Goal: Find specific page/section: Find specific page/section

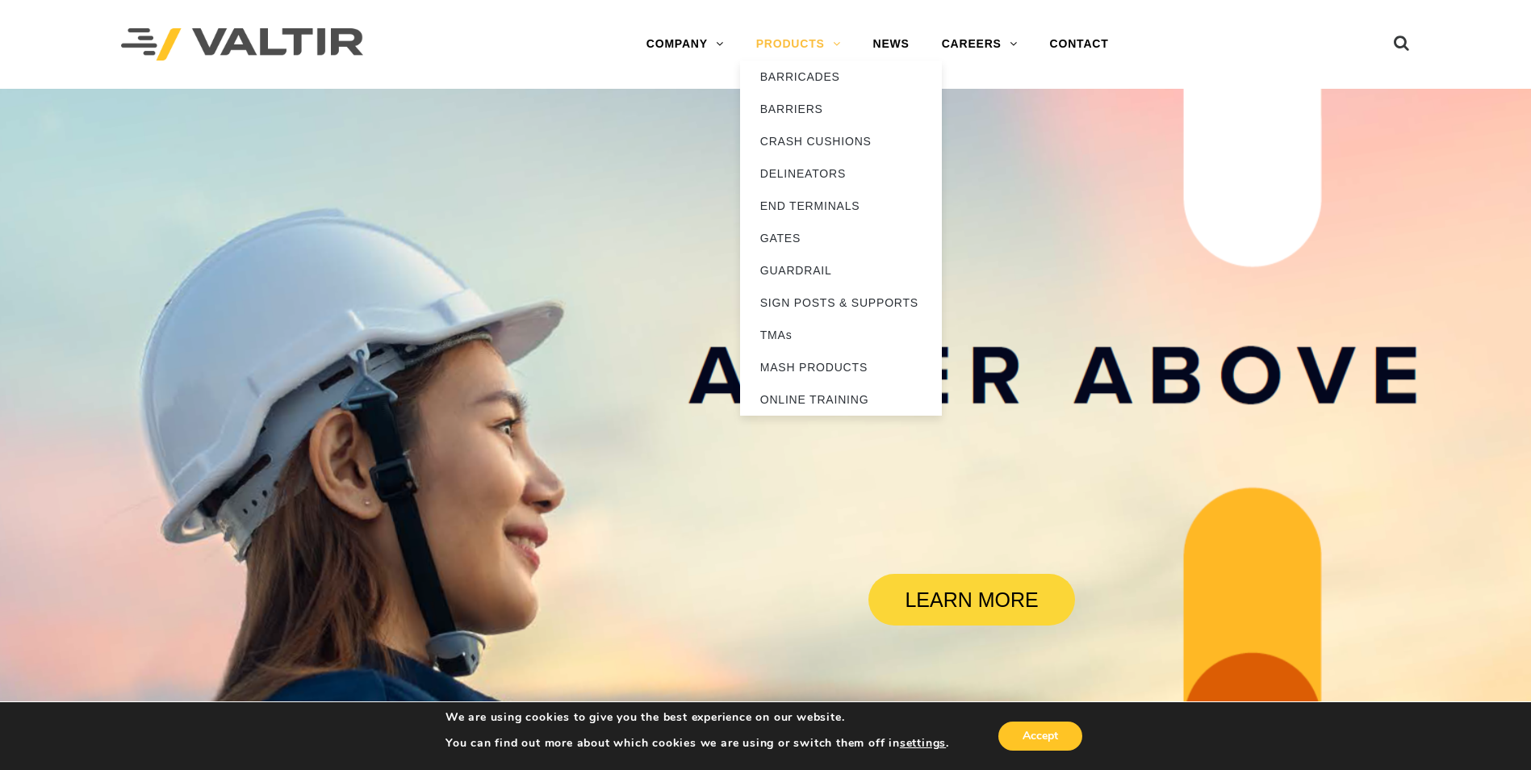
click at [797, 48] on link "PRODUCTS" at bounding box center [798, 44] width 117 height 32
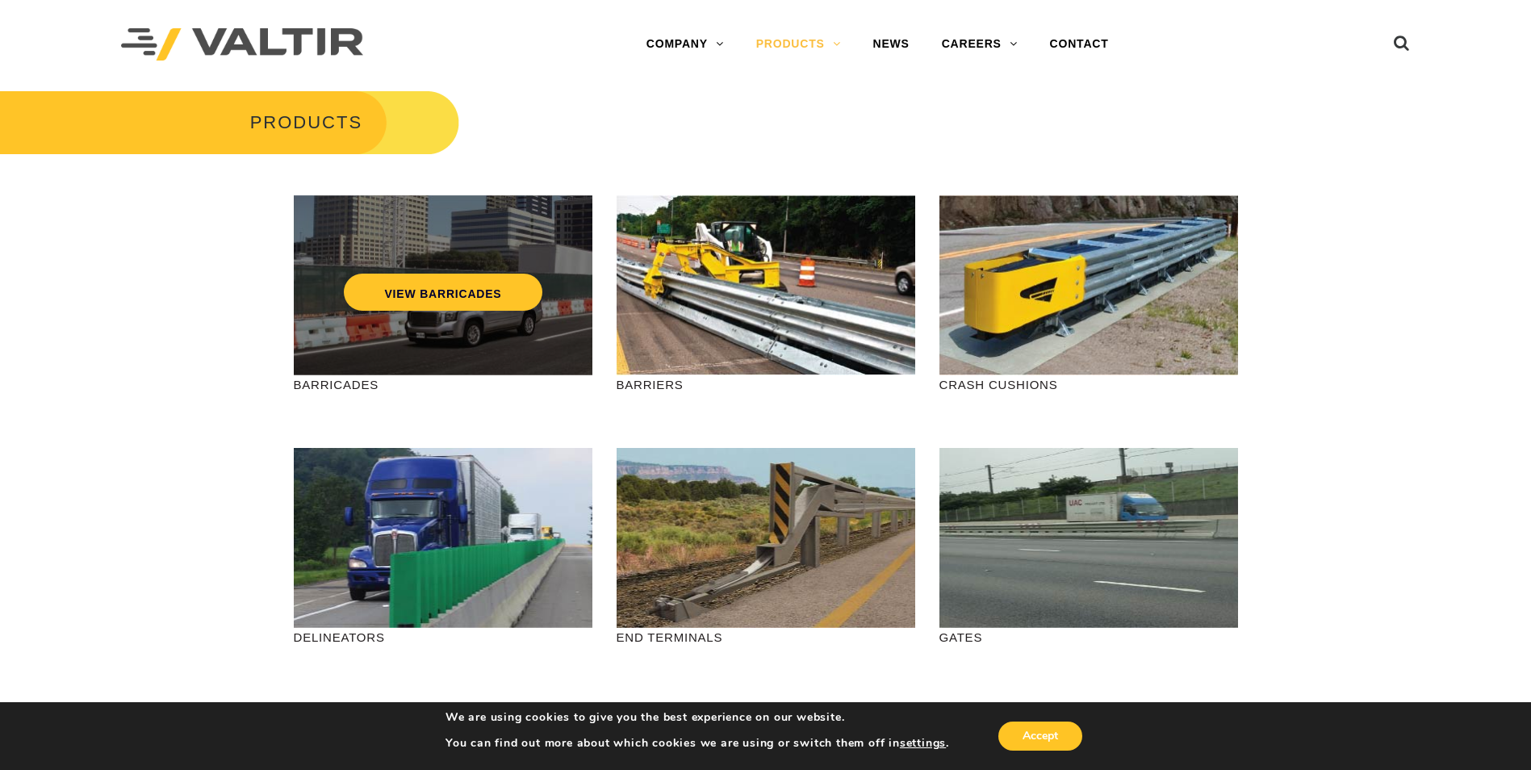
click at [295, 338] on div "VIEW BARRICADES" at bounding box center [443, 285] width 299 height 180
click at [407, 296] on link "VIEW BARRICADES" at bounding box center [443, 292] width 198 height 37
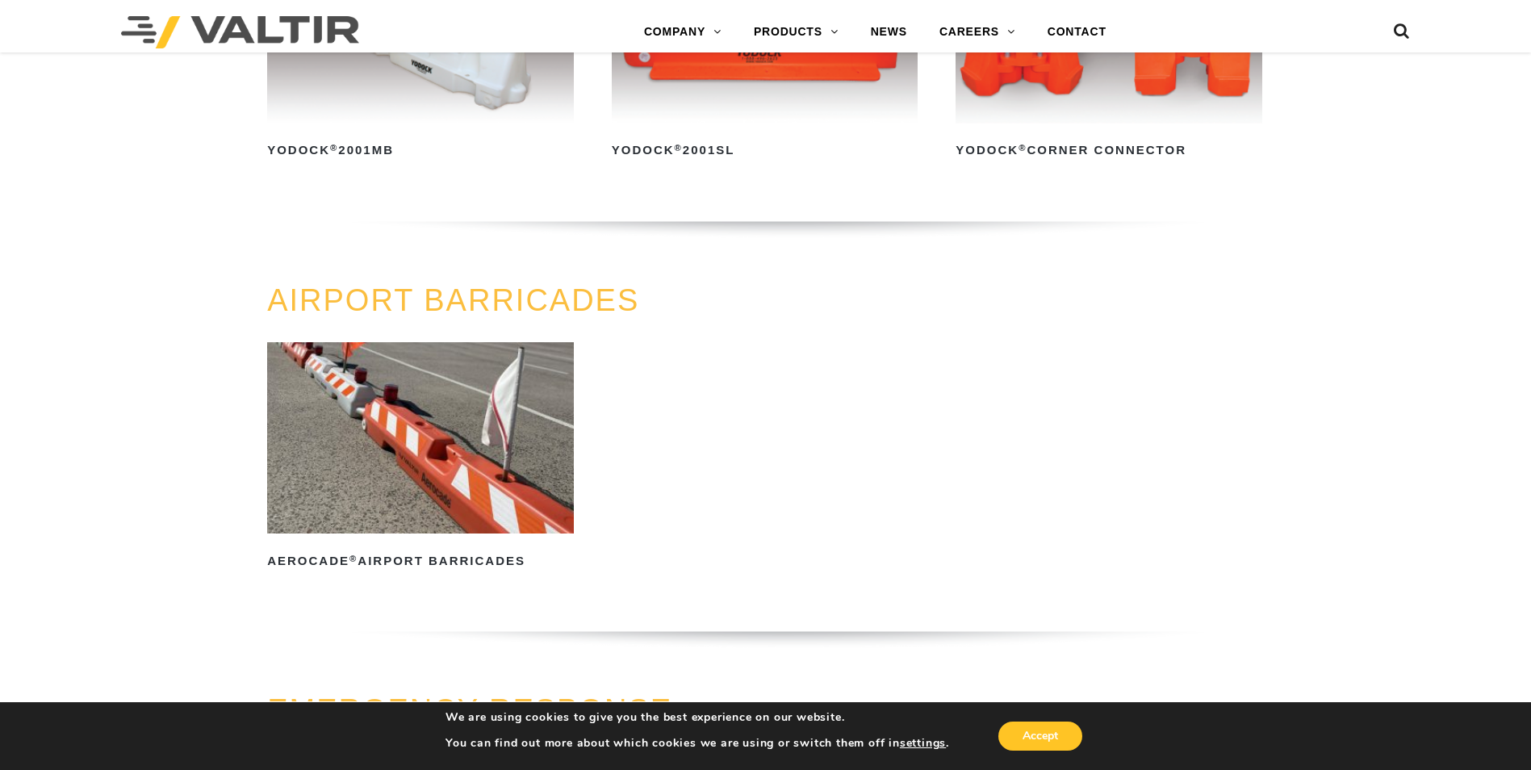
scroll to position [1130, 0]
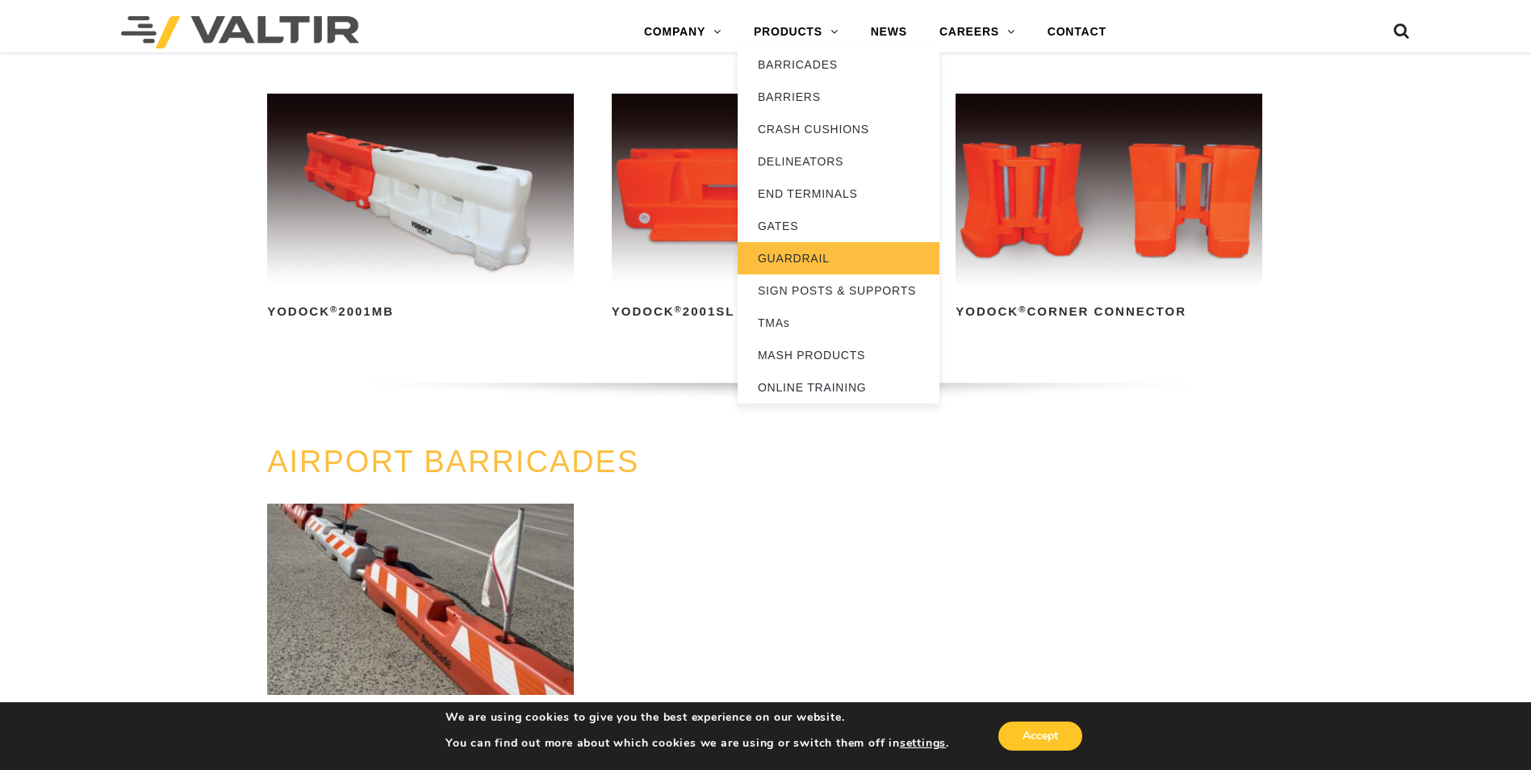
click at [786, 269] on link "GUARDRAIL" at bounding box center [839, 258] width 202 height 32
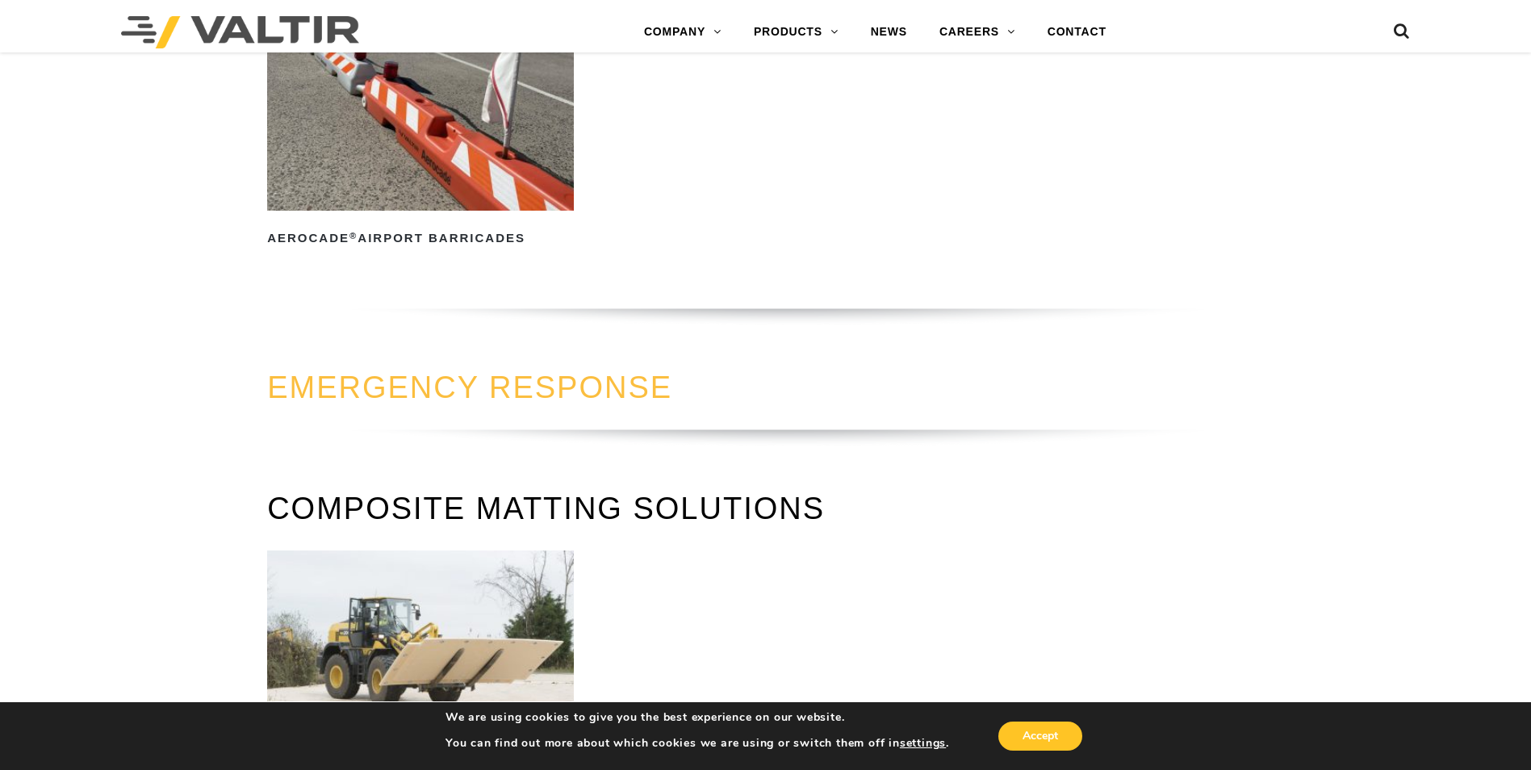
scroll to position [1453, 0]
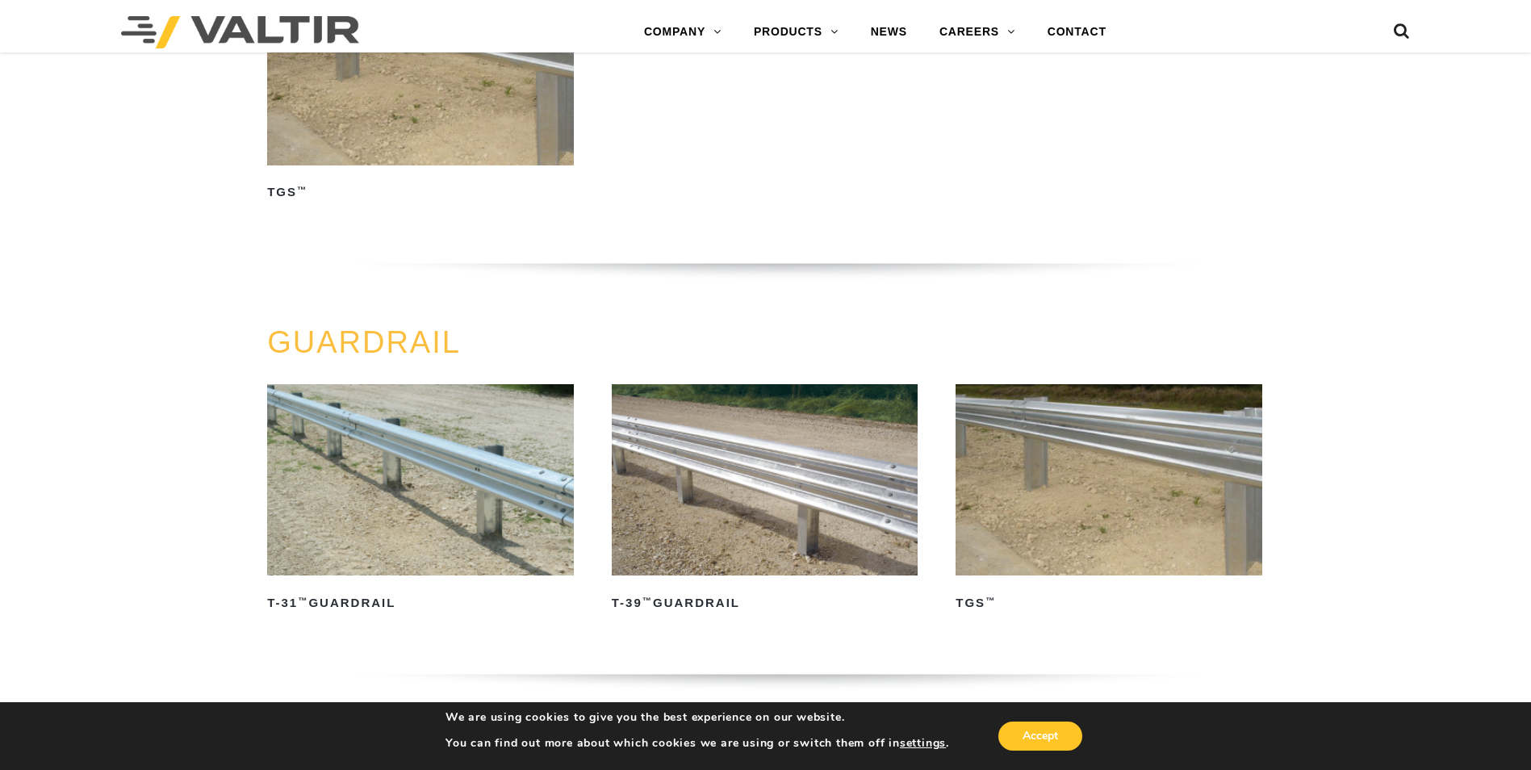
scroll to position [242, 0]
